Goal: Task Accomplishment & Management: Manage account settings

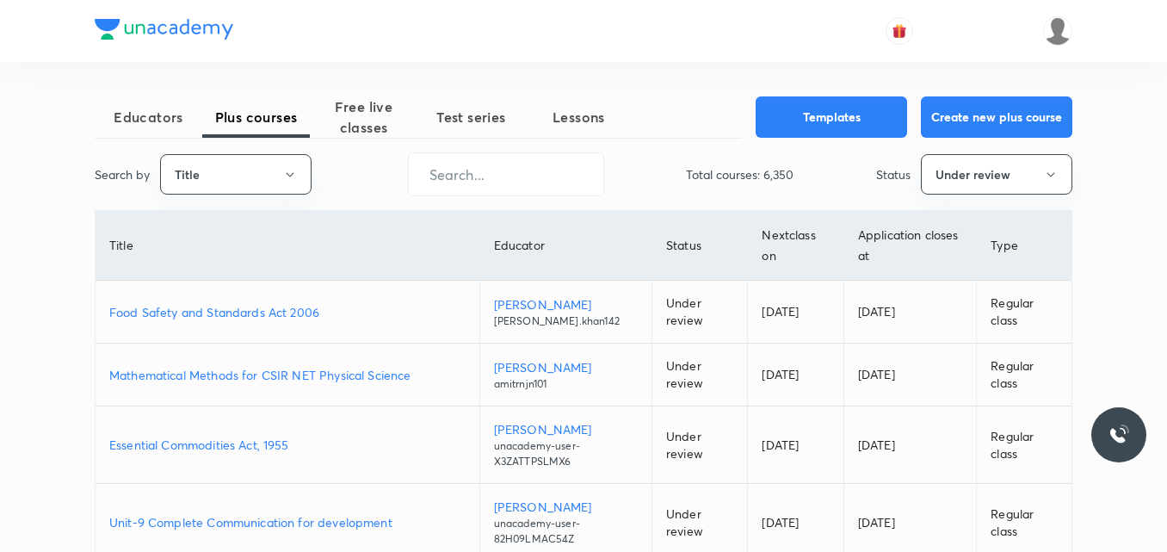
click at [287, 371] on p "Mathematical Methods for CSIR NET Physical Science" at bounding box center [287, 375] width 356 height 18
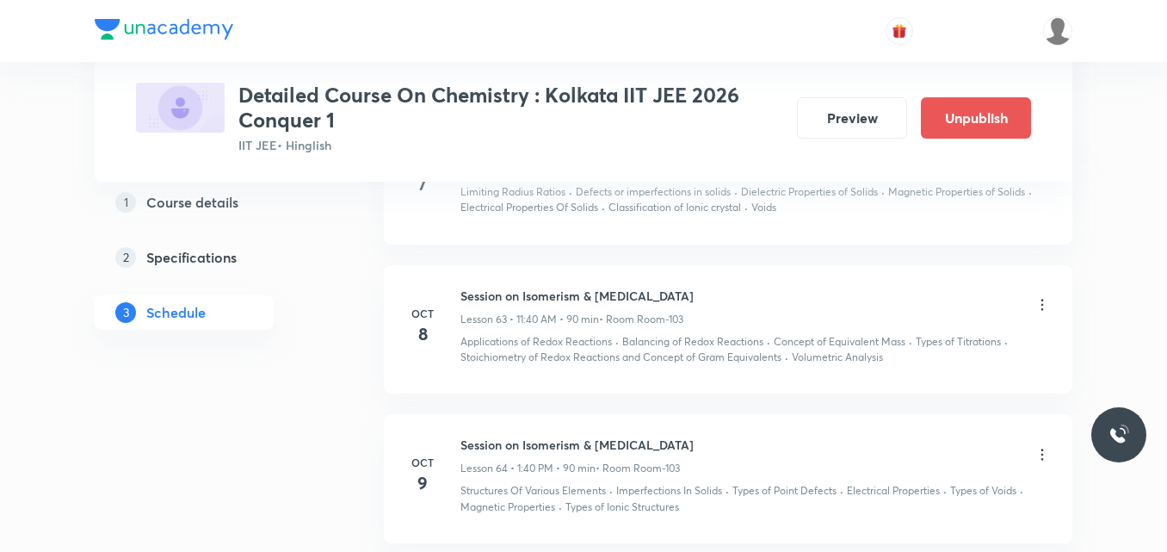
scroll to position [9835, 0]
click at [1042, 302] on icon at bounding box center [1043, 307] width 3 height 11
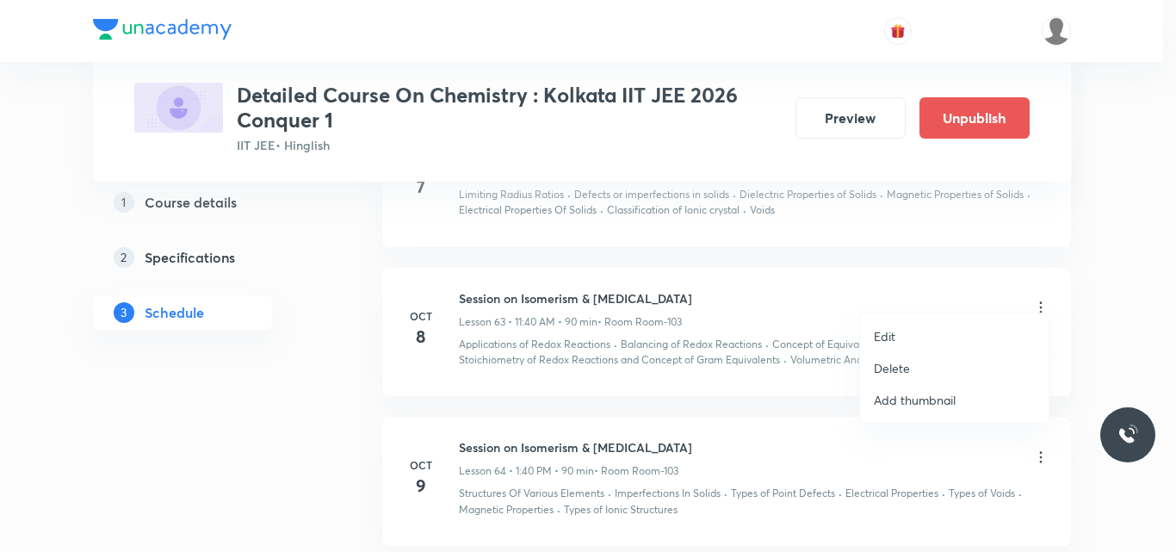
click at [888, 334] on p "Edit" at bounding box center [885, 336] width 22 height 18
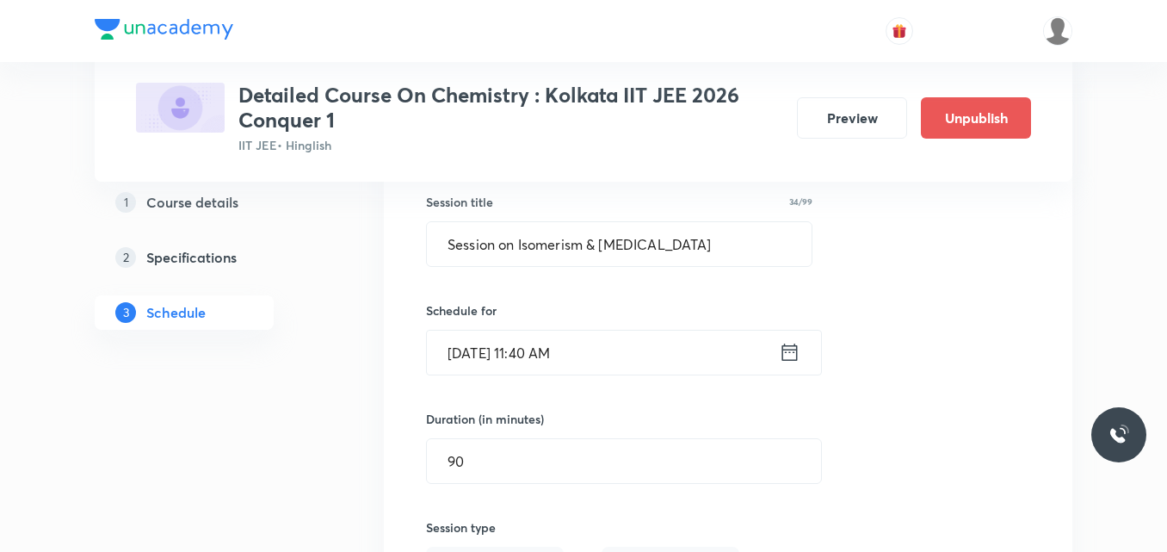
scroll to position [9156, 0]
click at [793, 341] on icon at bounding box center [790, 353] width 22 height 24
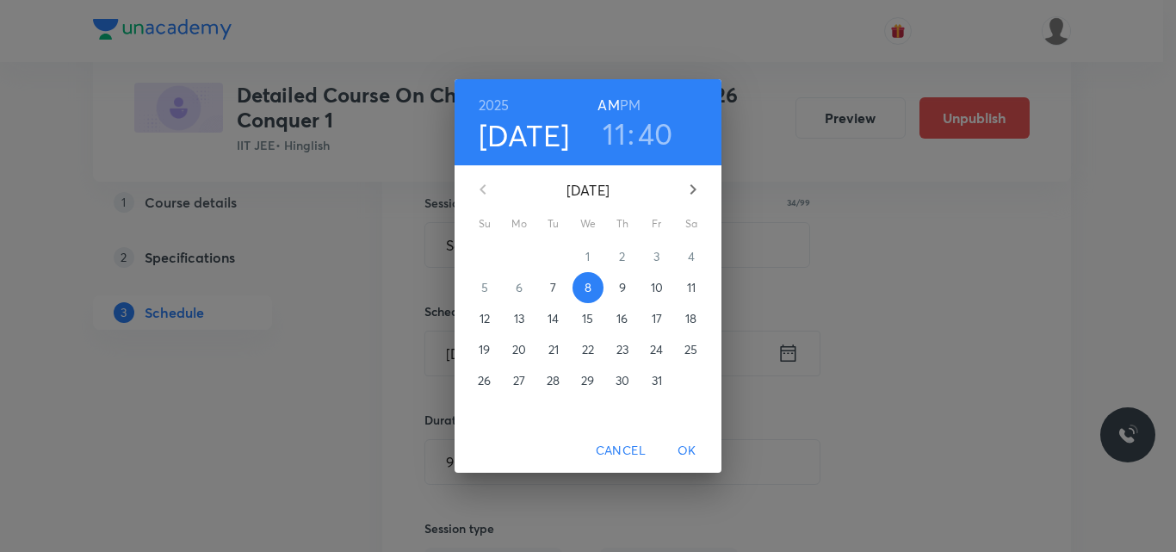
click at [654, 133] on h3 "40" at bounding box center [655, 133] width 35 height 36
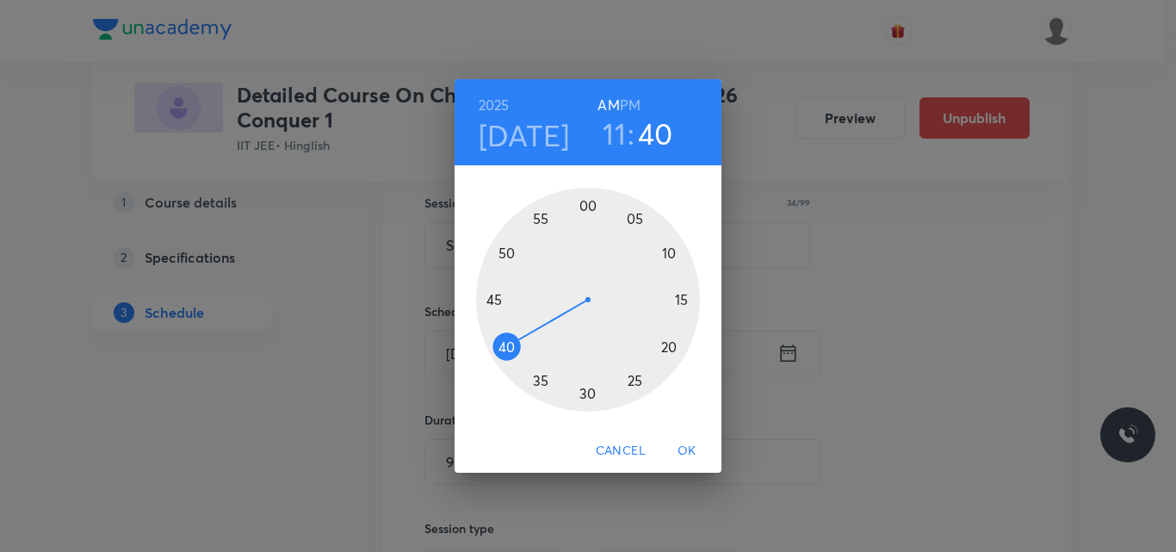
click at [587, 204] on div at bounding box center [588, 300] width 224 height 224
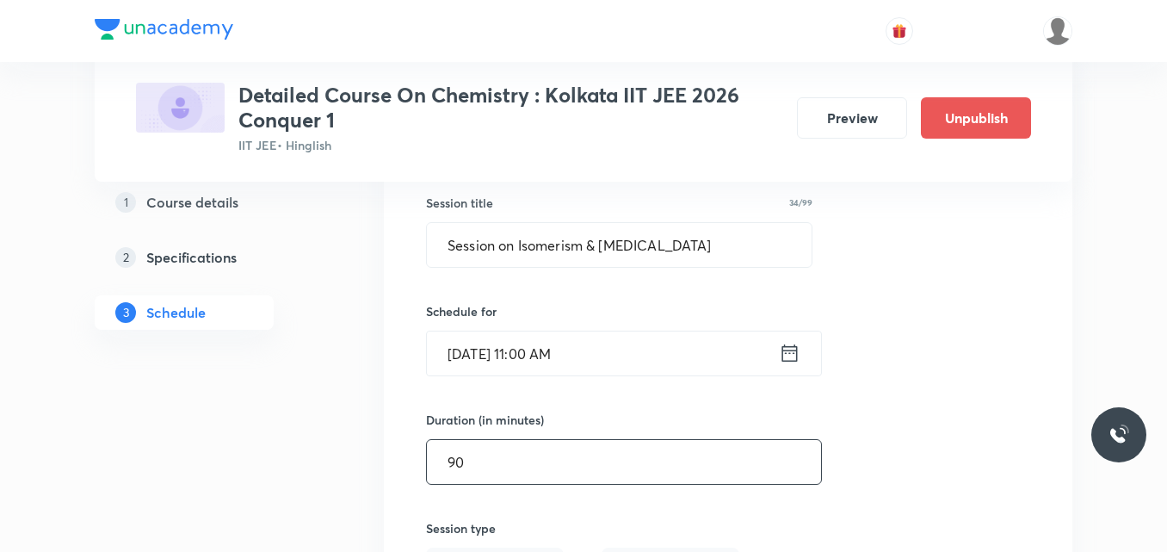
click at [484, 458] on input "90" at bounding box center [624, 462] width 394 height 44
type input "9"
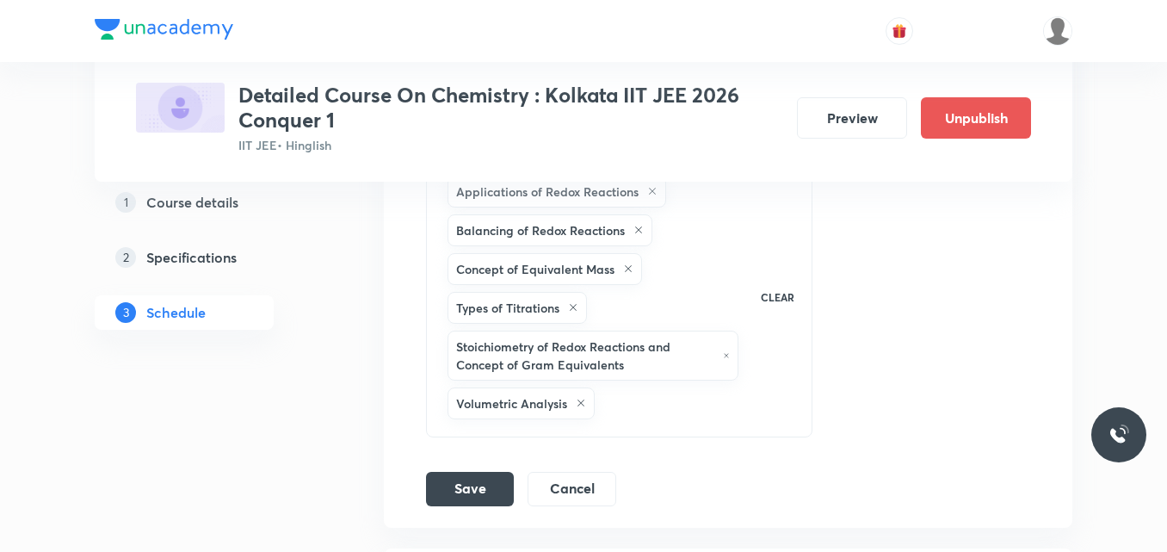
scroll to position [9771, 0]
type input "120"
click at [462, 469] on button "Save" at bounding box center [470, 486] width 88 height 34
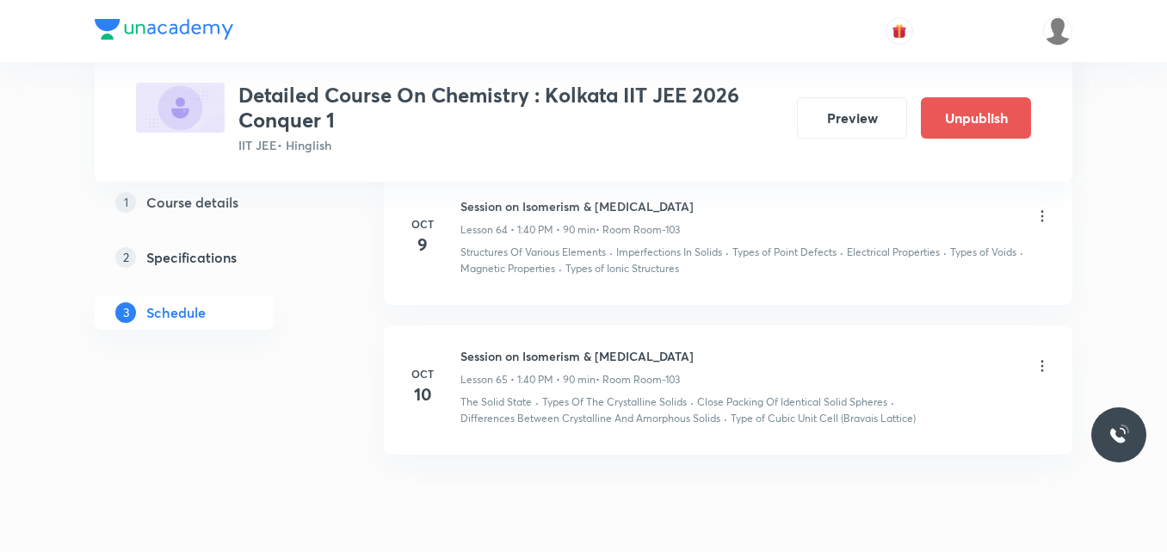
scroll to position [9284, 0]
